Goal: Task Accomplishment & Management: Manage account settings

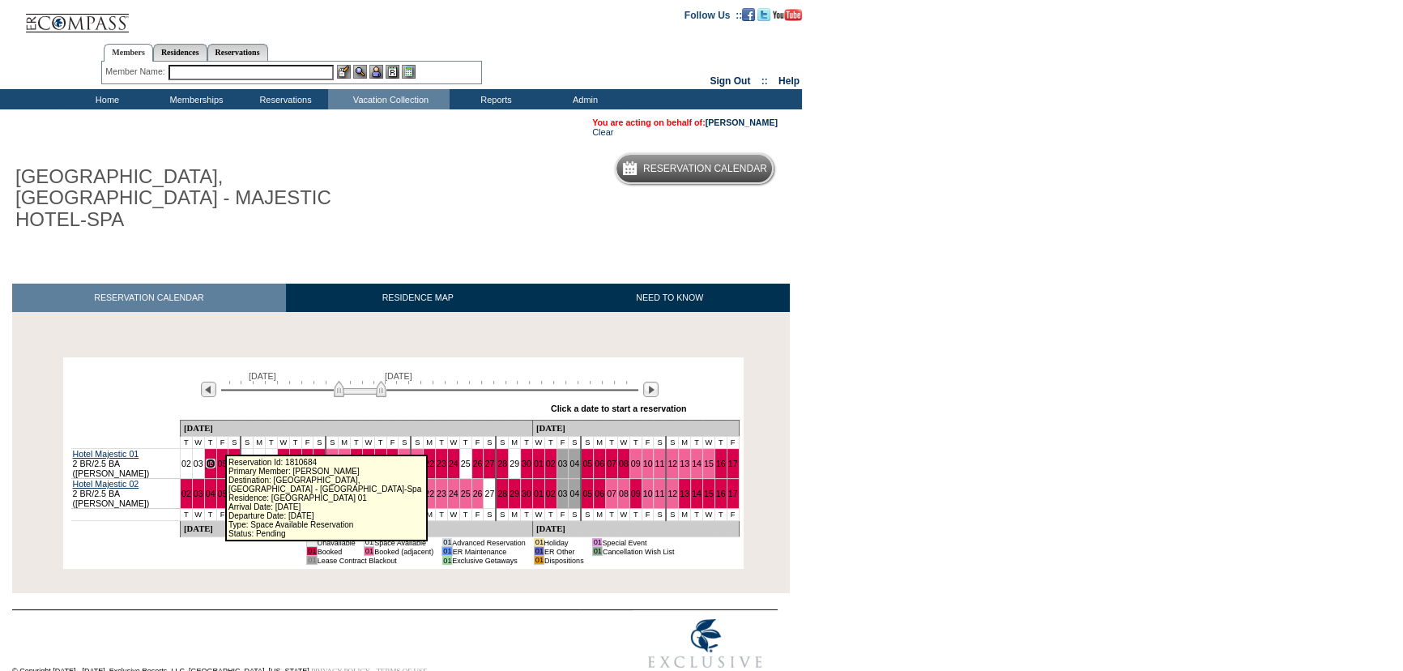
click at [216, 459] on link "04" at bounding box center [211, 464] width 10 height 10
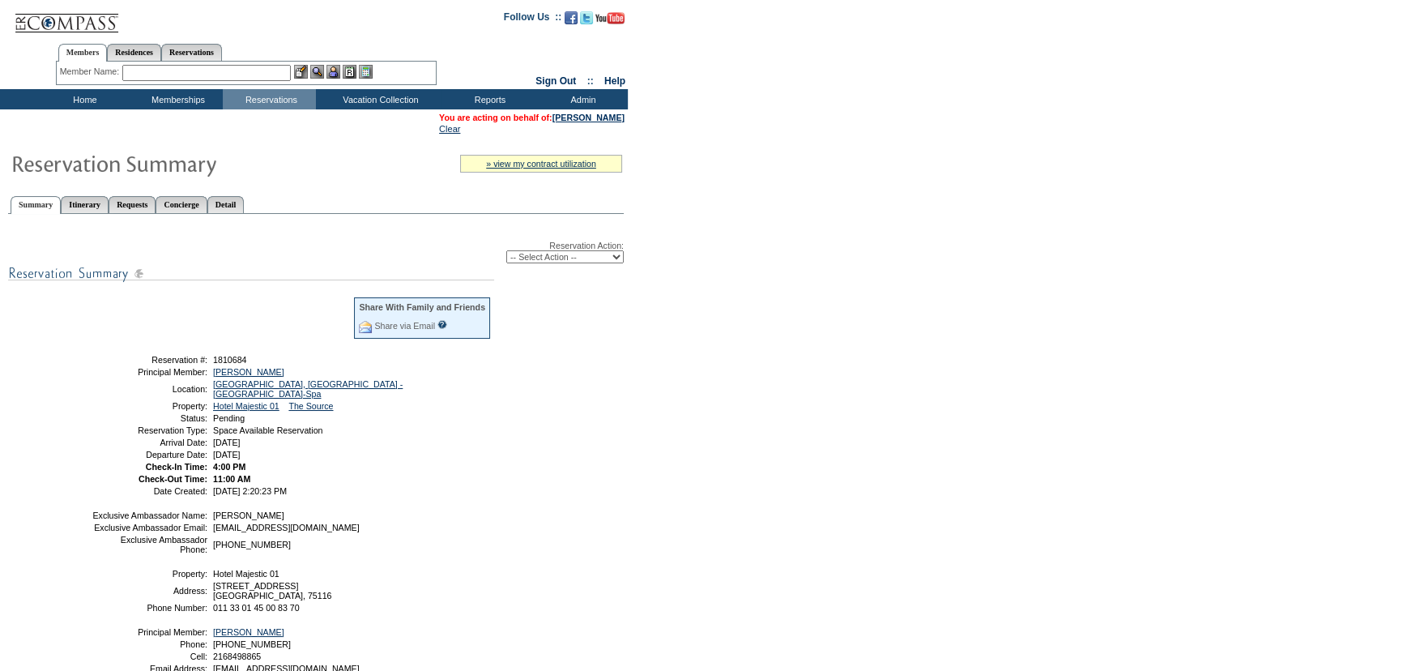
click at [525, 261] on select "-- Select Action -- Modify Reservation Dates Modify Reservation Cost Modify Occ…" at bounding box center [564, 256] width 117 height 13
select select "ChangeDates"
click at [506, 251] on select "-- Select Action -- Modify Reservation Dates Modify Reservation Cost Modify Occ…" at bounding box center [564, 256] width 117 height 13
